Goal: Book appointment/travel/reservation

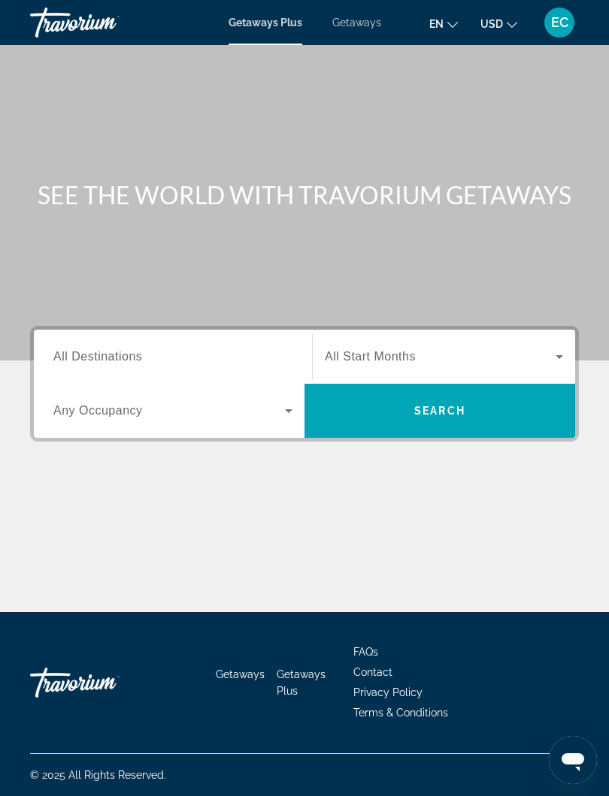
click at [353, 23] on span "Getaways" at bounding box center [356, 23] width 49 height 12
click at [84, 352] on span "All Destinations" at bounding box center [97, 356] width 89 height 13
click at [84, 352] on input "Destination All Destinations" at bounding box center [172, 358] width 239 height 18
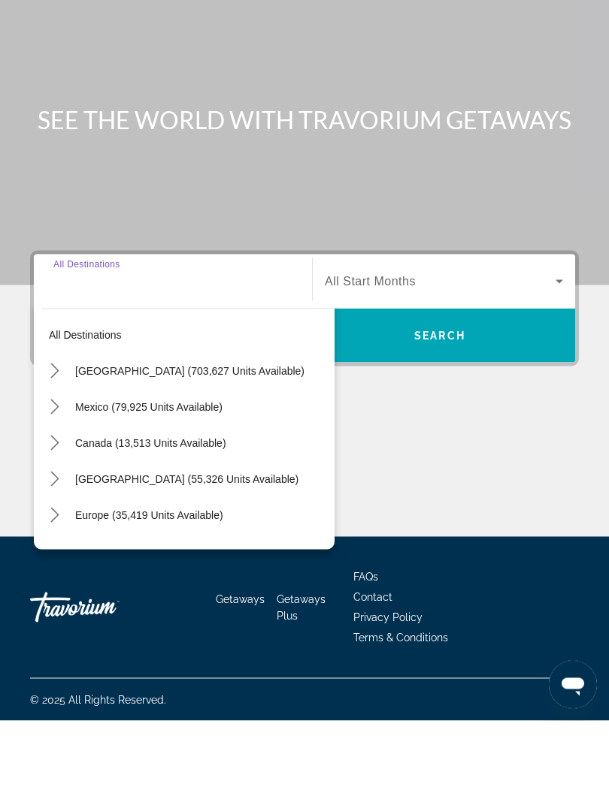
scroll to position [14, 0]
click at [64, 542] on mat-icon "Toggle Caribbean & Atlantic Islands (55,326 units available) submenu" at bounding box center [54, 555] width 26 height 26
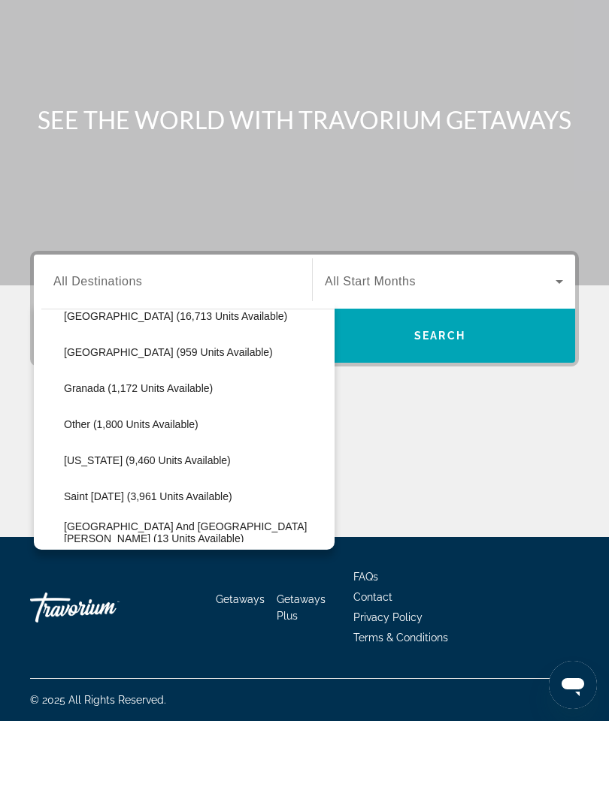
scroll to position [343, 0]
click at [173, 518] on span "Select destination: Puerto Rico (9,460 units available)" at bounding box center [195, 536] width 278 height 36
type input "**********"
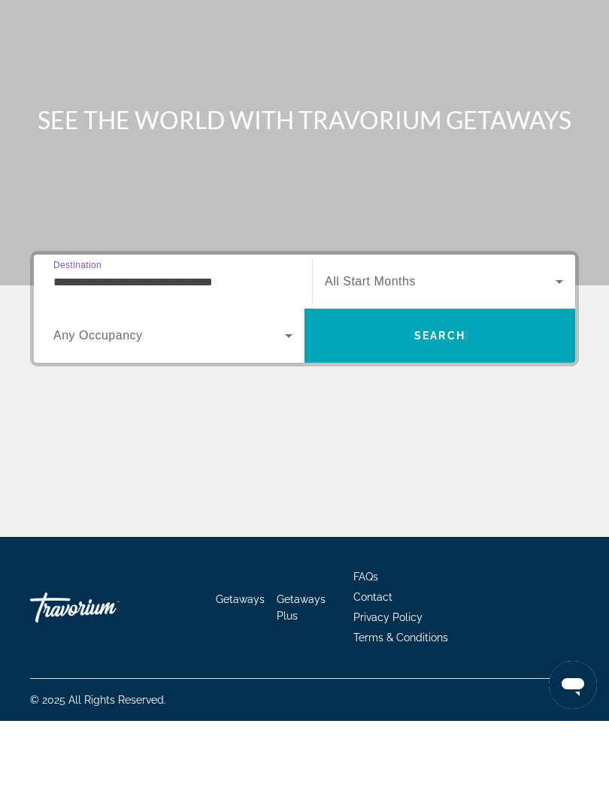
click at [444, 405] on span "Search" at bounding box center [439, 411] width 51 height 12
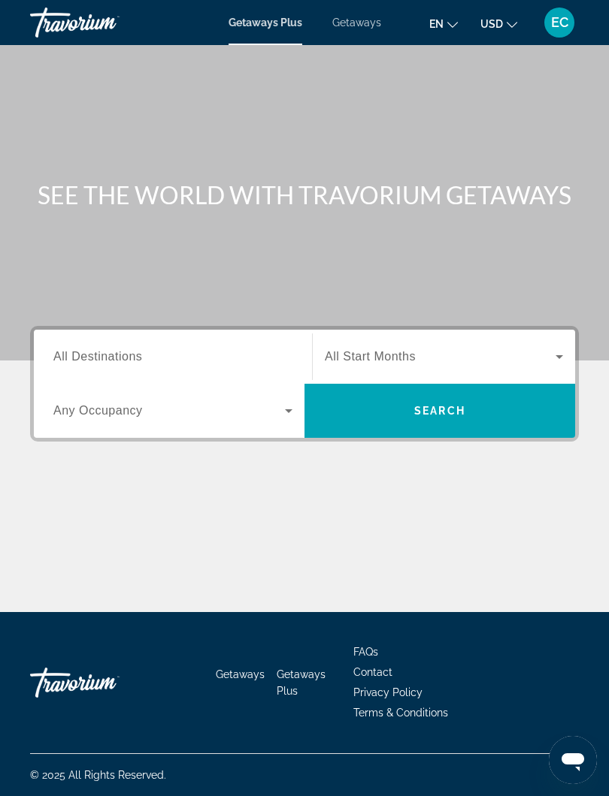
click at [361, 26] on span "Getaways" at bounding box center [356, 23] width 49 height 12
click at [96, 358] on span "All Destinations" at bounding box center [97, 356] width 89 height 13
click at [96, 358] on input "Destination All Destinations" at bounding box center [172, 358] width 239 height 18
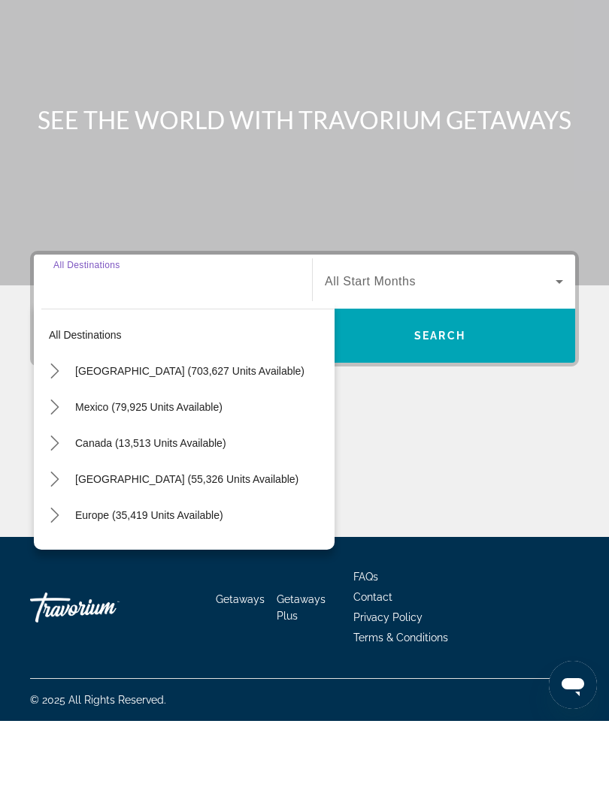
scroll to position [14, 0]
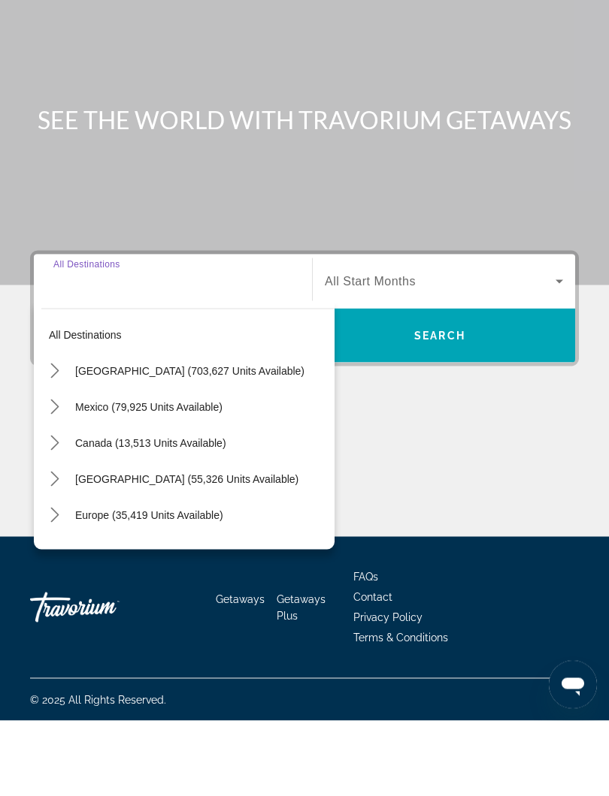
click at [57, 547] on icon "Toggle Caribbean & Atlantic Islands (55,326 units available) submenu" at bounding box center [54, 554] width 8 height 15
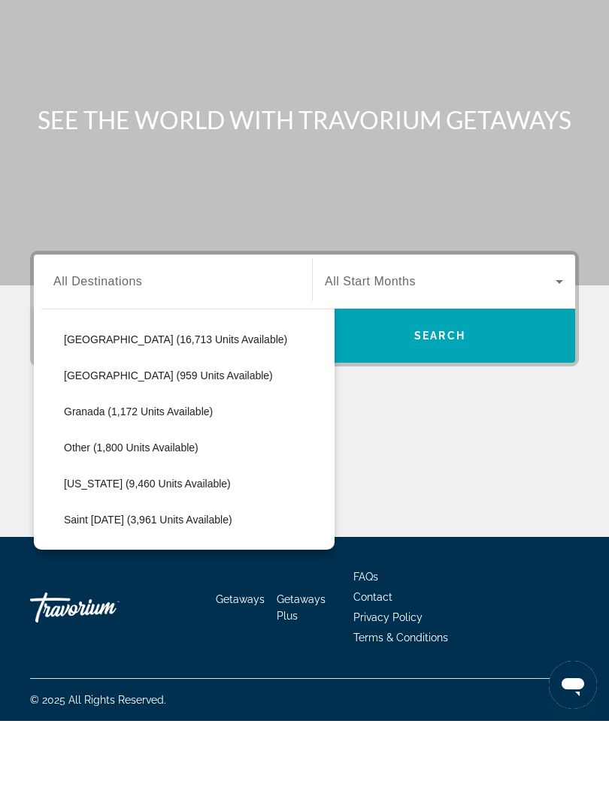
scroll to position [325, 0]
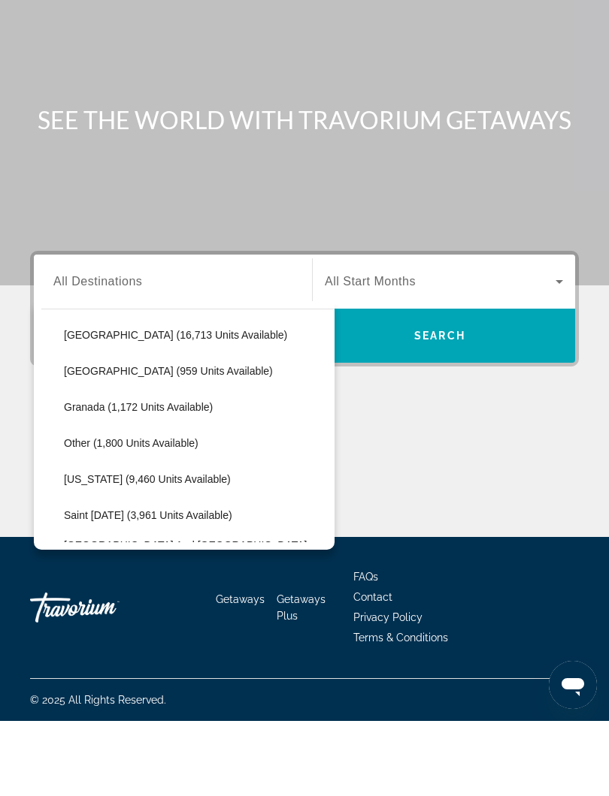
click at [128, 536] on span "Select destination: Puerto Rico (9,460 units available)" at bounding box center [195, 554] width 278 height 36
type input "**********"
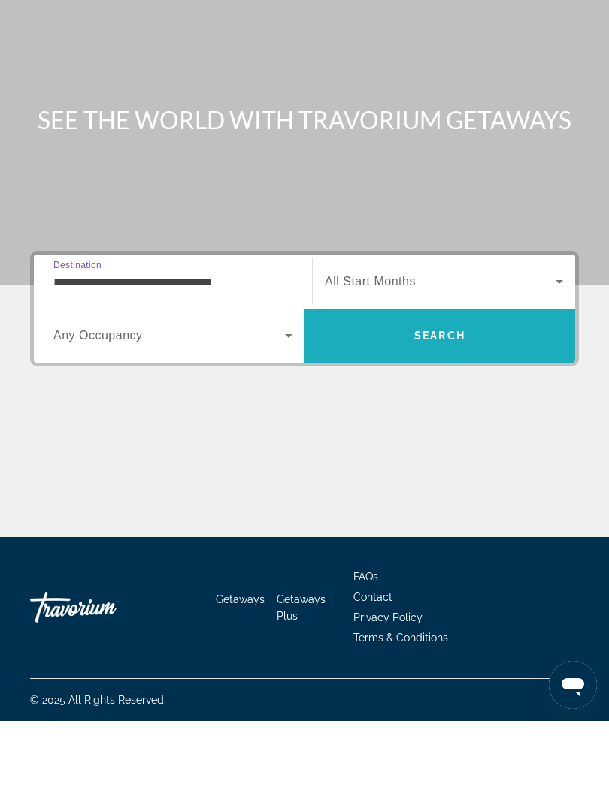
click at [449, 405] on span "Search" at bounding box center [439, 411] width 51 height 12
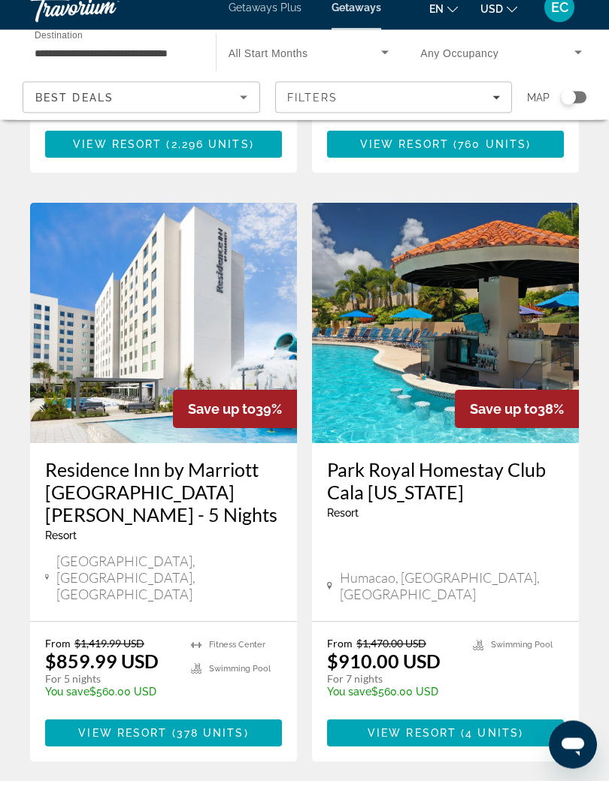
scroll to position [1148, 0]
click at [503, 742] on span "4 units" at bounding box center [491, 748] width 53 height 12
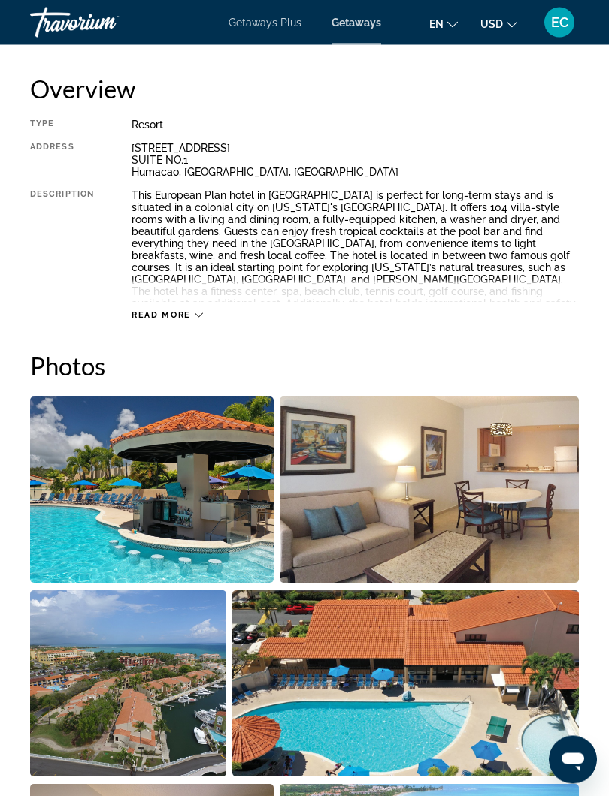
scroll to position [653, 0]
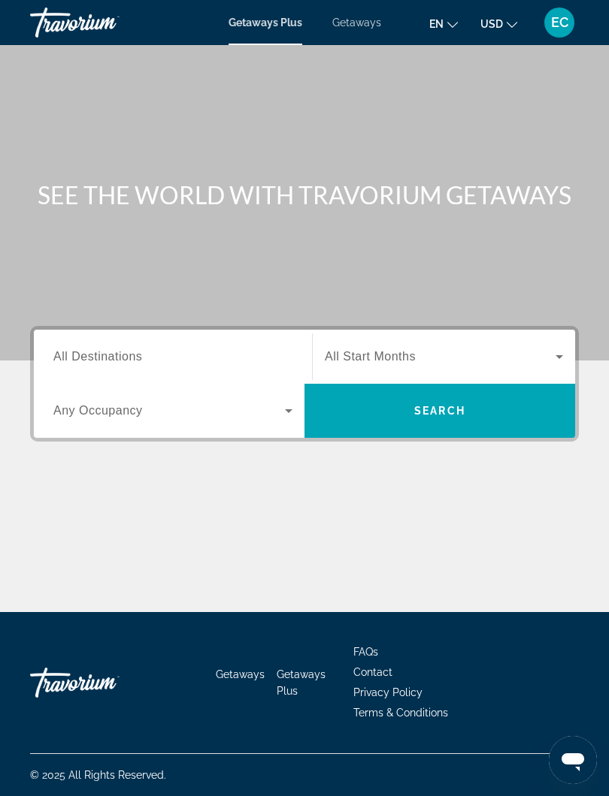
click at [358, 21] on span "Getaways" at bounding box center [356, 23] width 49 height 12
click at [71, 356] on span "All Destinations" at bounding box center [97, 356] width 89 height 13
click at [71, 356] on input "Destination All Destinations" at bounding box center [172, 358] width 239 height 18
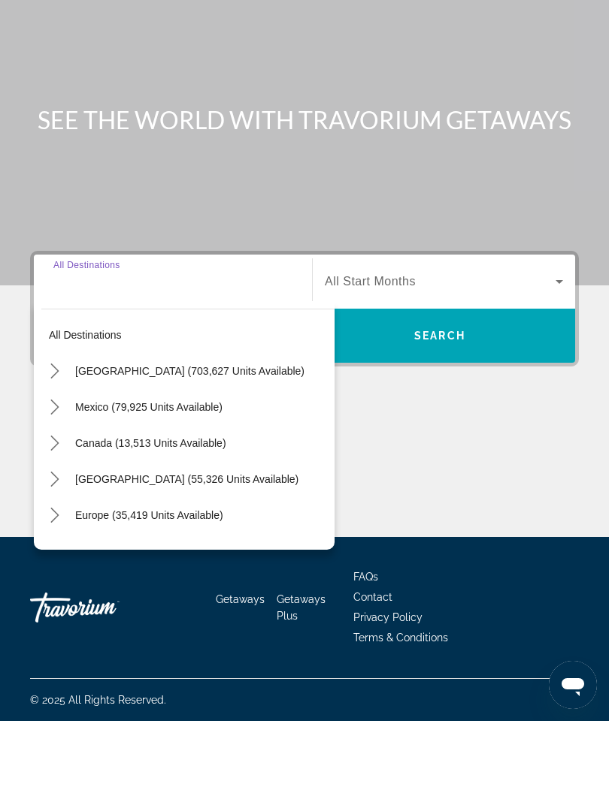
scroll to position [15, 0]
click at [61, 439] on icon "Toggle United States (703,627 units available) submenu" at bounding box center [54, 446] width 15 height 15
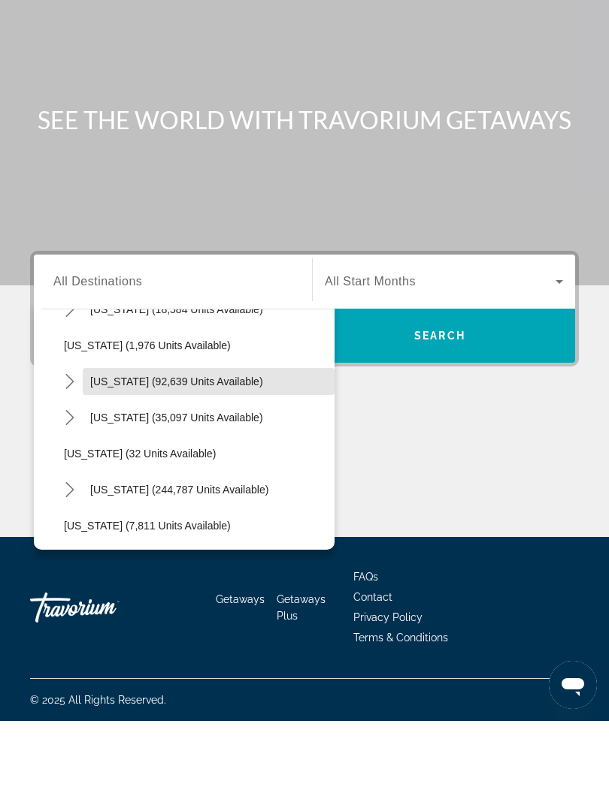
scroll to position [122, 0]
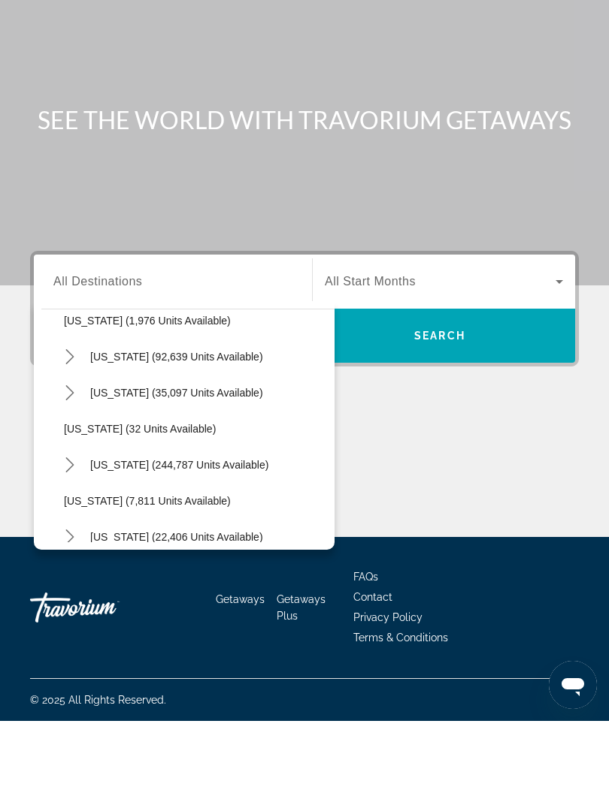
click at [75, 533] on icon "Toggle Florida (244,787 units available) submenu" at bounding box center [69, 540] width 15 height 15
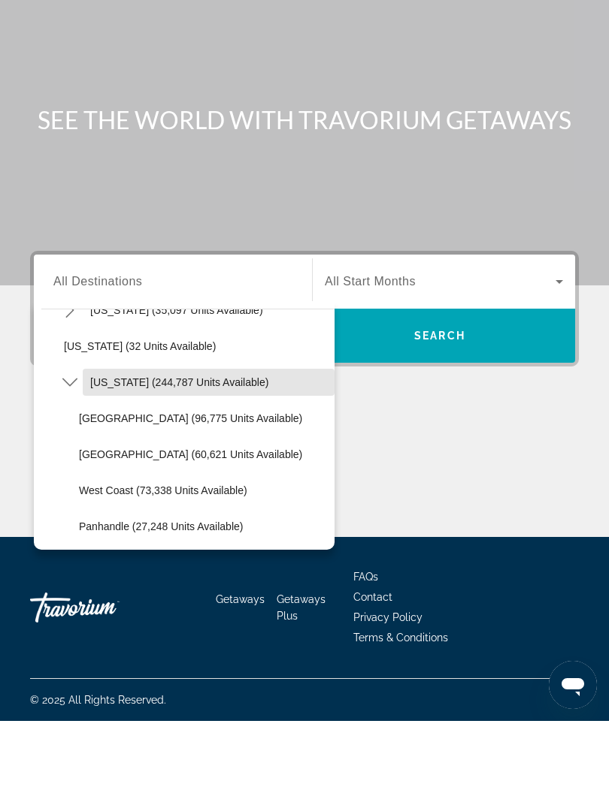
scroll to position [207, 0]
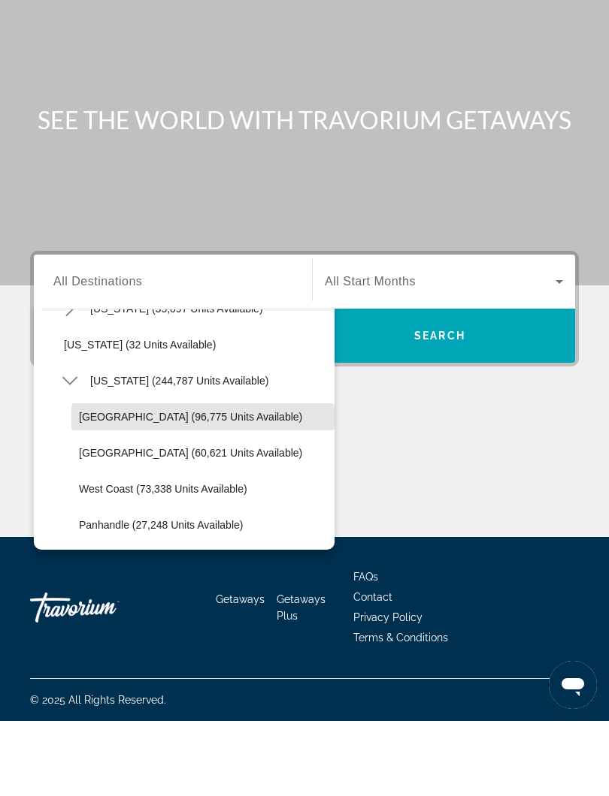
click at [206, 474] on span "Select destination: Orlando & Disney Area (96,775 units available)" at bounding box center [202, 492] width 263 height 36
type input "**********"
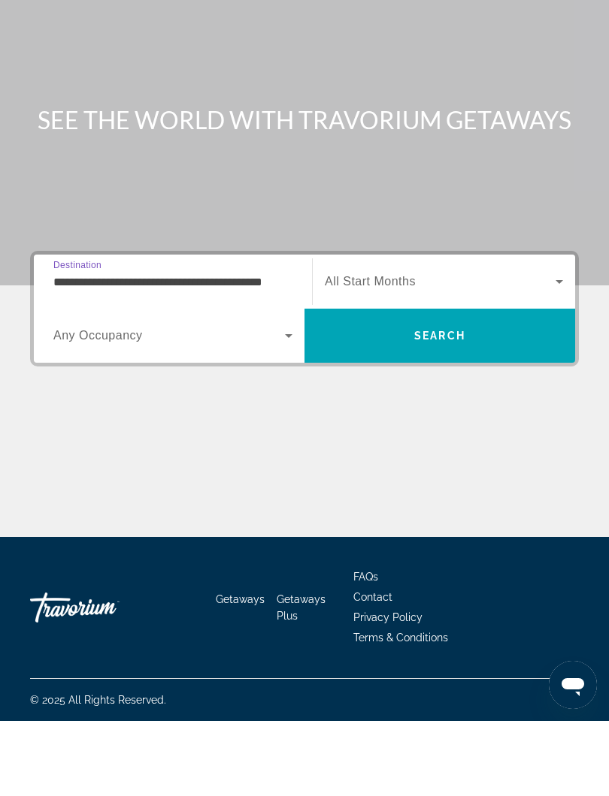
click at [461, 405] on span "Search" at bounding box center [439, 411] width 51 height 12
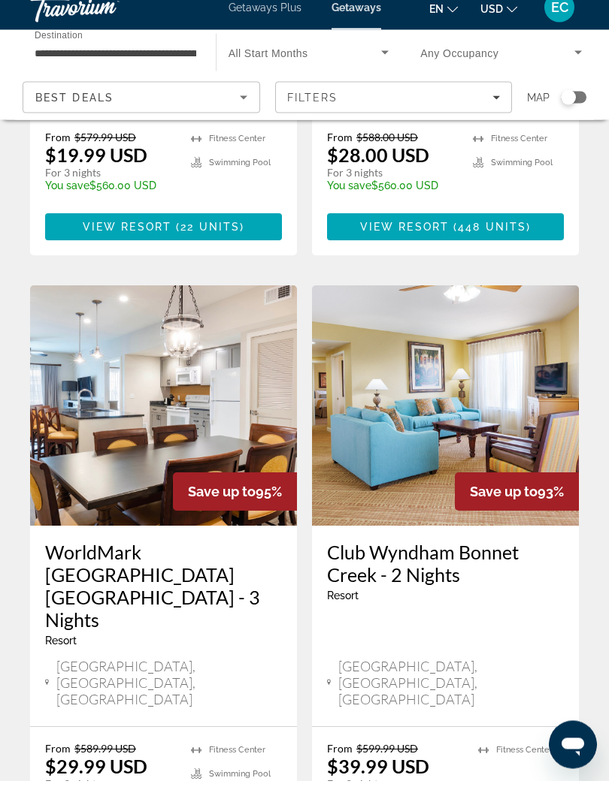
scroll to position [1738, 0]
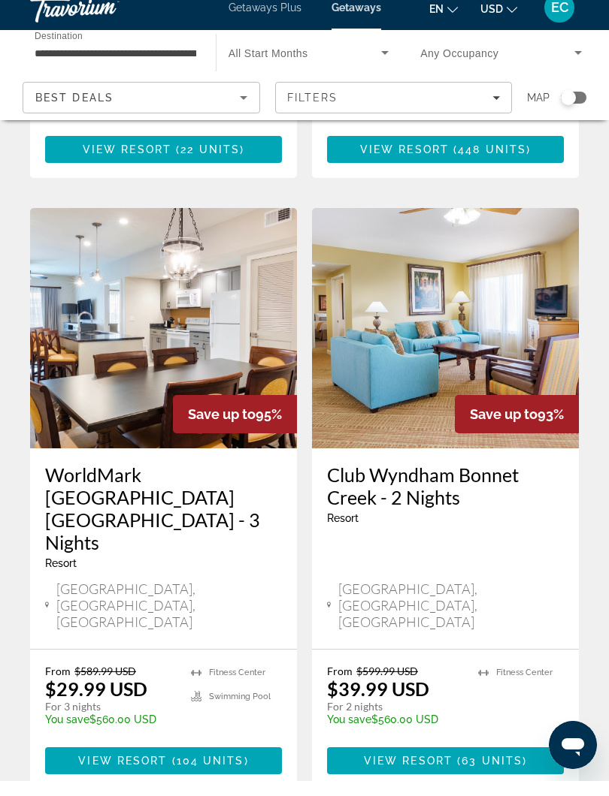
click at [480, 770] on span "63 units" at bounding box center [491, 776] width 61 height 12
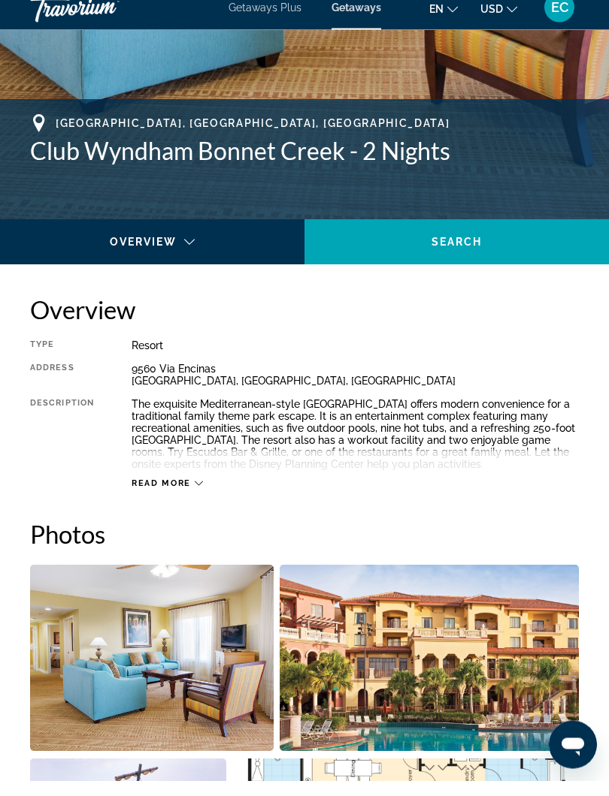
scroll to position [524, 0]
click at [188, 494] on span "Read more" at bounding box center [160, 499] width 59 height 10
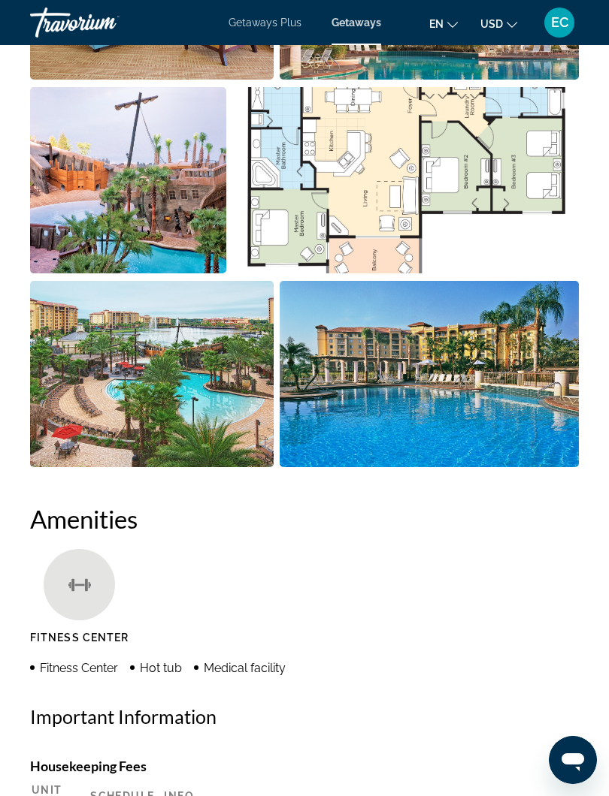
scroll to position [1199, 0]
